Goal: Information Seeking & Learning: Learn about a topic

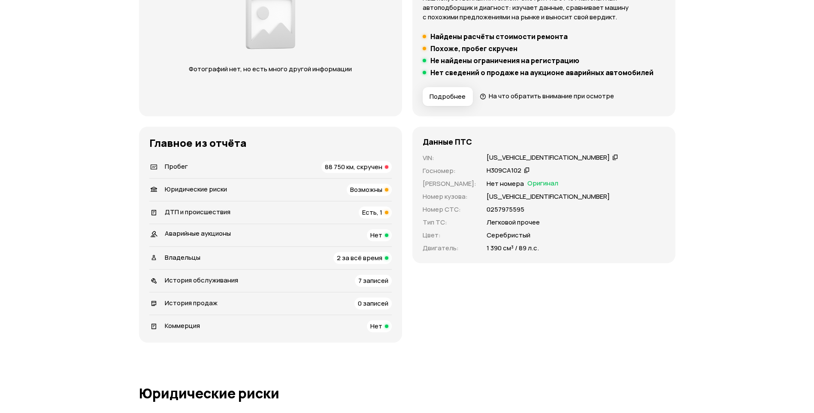
scroll to position [172, 0]
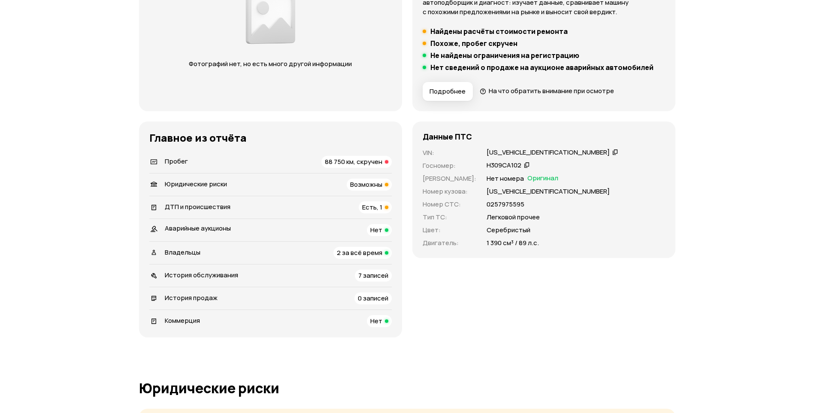
click at [384, 200] on li "ДТП и происшествия Есть, 1" at bounding box center [270, 207] width 243 height 23
click at [381, 187] on span "Возможны" at bounding box center [366, 184] width 32 height 9
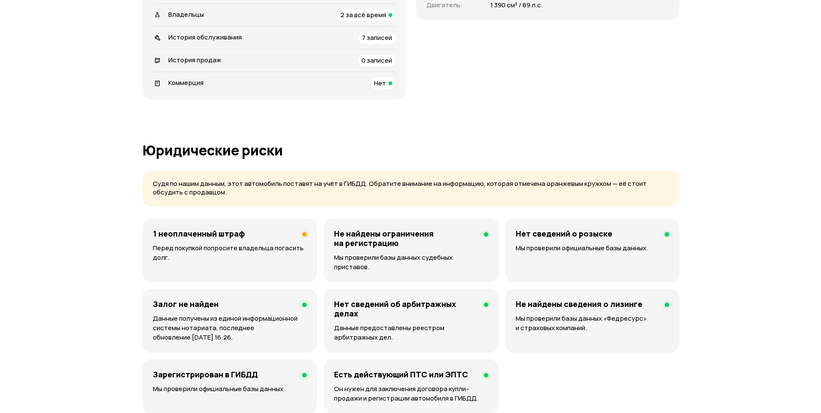
scroll to position [552, 0]
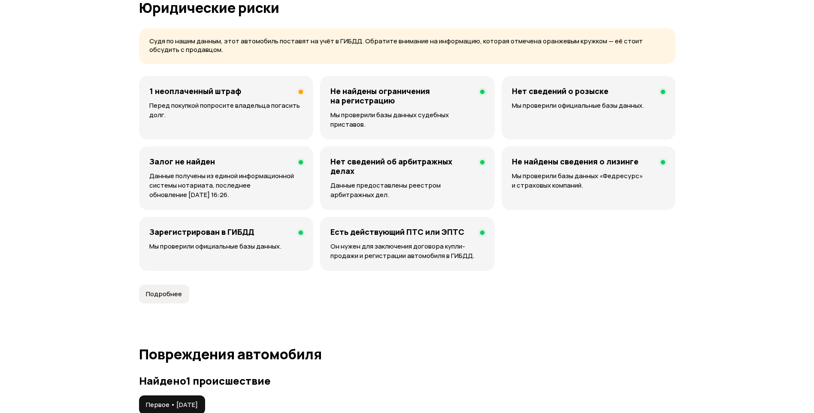
click at [280, 110] on p "Перед покупкой попросите владельца погасить долг." at bounding box center [226, 110] width 154 height 19
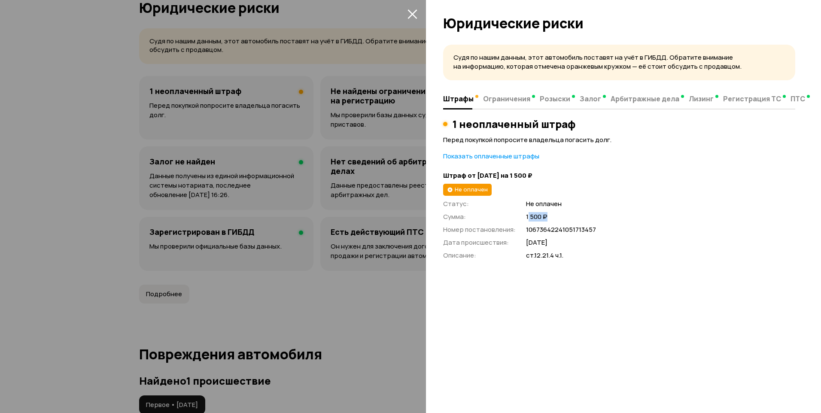
drag, startPoint x: 553, startPoint y: 215, endPoint x: 527, endPoint y: 221, distance: 26.9
click at [527, 221] on span "1 500 ₽" at bounding box center [660, 216] width 269 height 9
click at [656, 359] on div "Судя по нашим данным, этот автомобиль поставят на учёт в ГИБДД. Обратите вниман…" at bounding box center [623, 225] width 395 height 373
click at [577, 228] on span "10673642241051713457" at bounding box center [660, 229] width 269 height 9
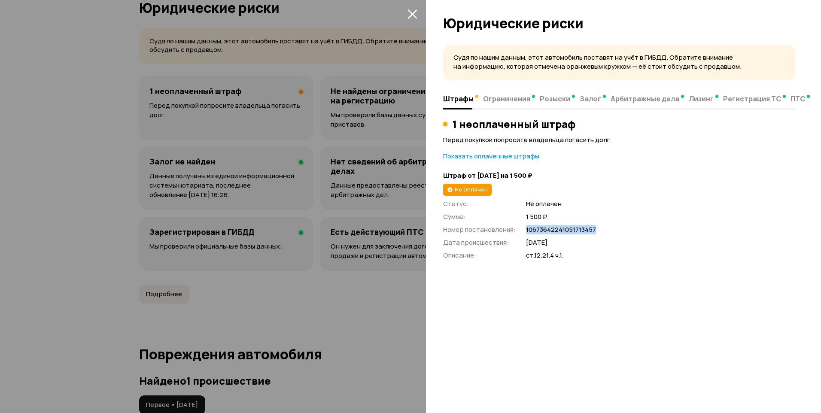
copy span "10673642241051713457"
